Goal: Task Accomplishment & Management: Complete application form

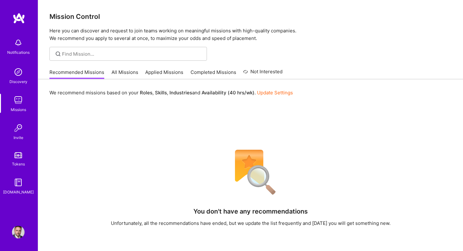
click at [159, 73] on link "Applied Missions" at bounding box center [164, 74] width 38 height 10
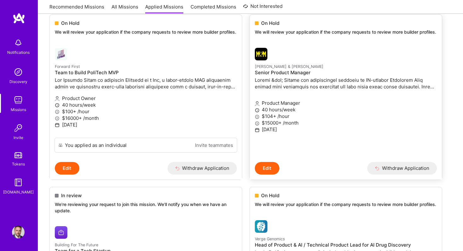
scroll to position [87, 0]
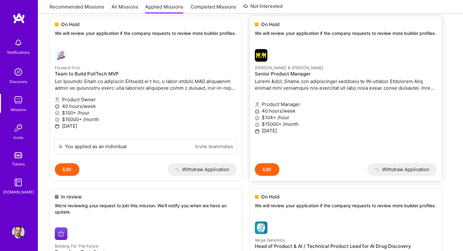
click at [313, 74] on h4 "Senior Product Manager" at bounding box center [346, 74] width 182 height 6
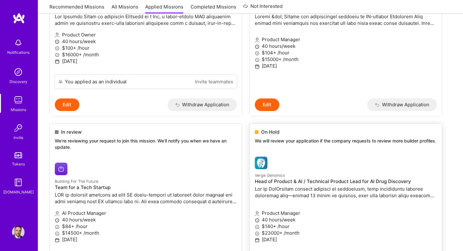
scroll to position [163, 0]
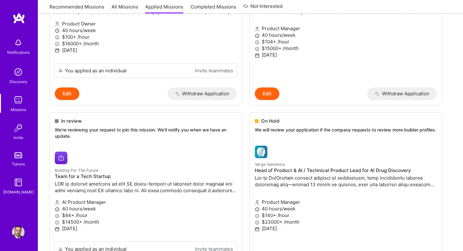
click at [17, 229] on img at bounding box center [18, 232] width 13 height 13
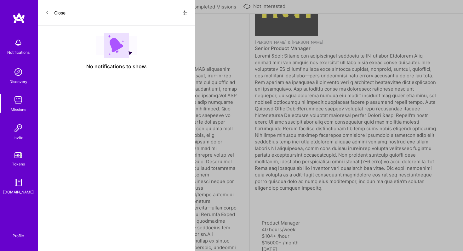
select select "US"
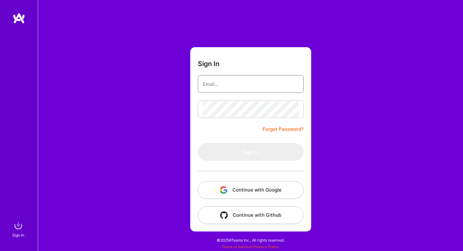
type input "[EMAIL_ADDRESS][DOMAIN_NAME]"
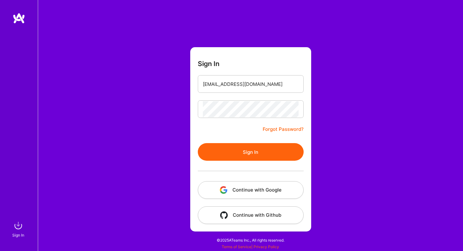
click at [252, 188] on button "Continue with Google" at bounding box center [251, 190] width 106 height 18
